Goal: Information Seeking & Learning: Learn about a topic

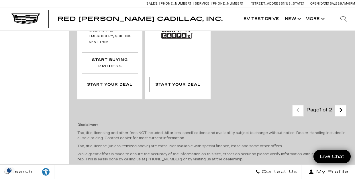
scroll to position [1560, 0]
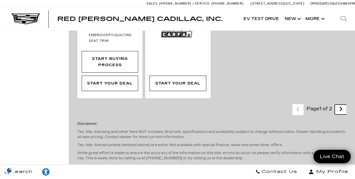
click at [339, 105] on icon "next page" at bounding box center [341, 109] width 4 height 9
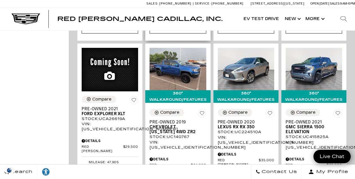
scroll to position [536, 0]
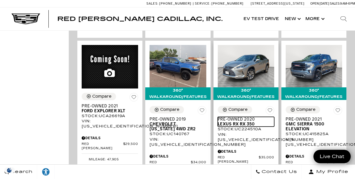
click at [244, 117] on span "Pre-Owned 2020" at bounding box center [244, 119] width 52 height 5
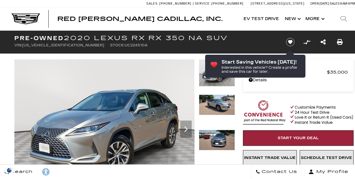
click at [211, 165] on img at bounding box center [217, 175] width 36 height 21
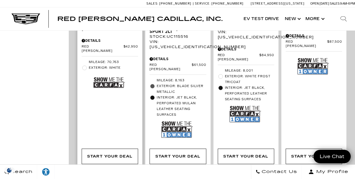
scroll to position [799, 0]
